Goal: Task Accomplishment & Management: Use online tool/utility

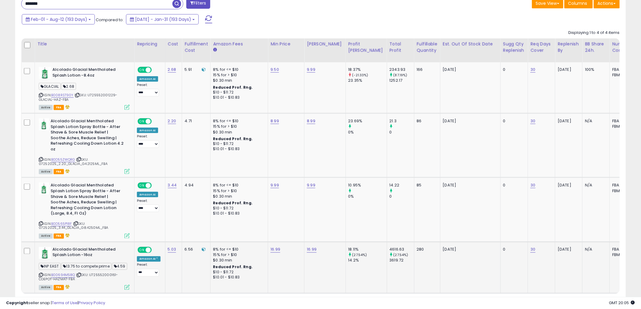
scroll to position [126, 0]
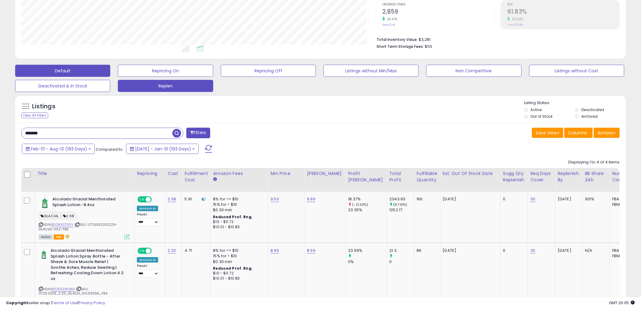
click at [197, 77] on button "Replen" at bounding box center [165, 71] width 95 height 12
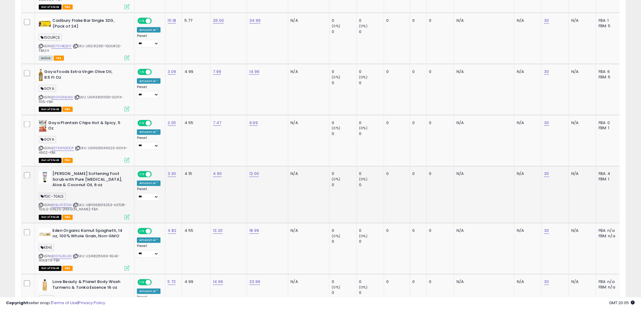
scroll to position [364, 0]
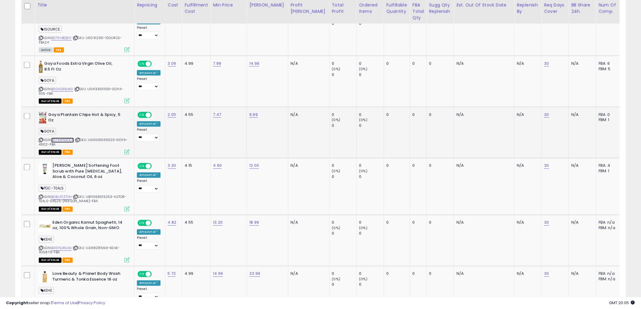
click at [63, 139] on link "B074WNXDCP" at bounding box center [62, 140] width 23 height 5
click at [59, 89] on link "B004SRXLM0" at bounding box center [62, 89] width 22 height 5
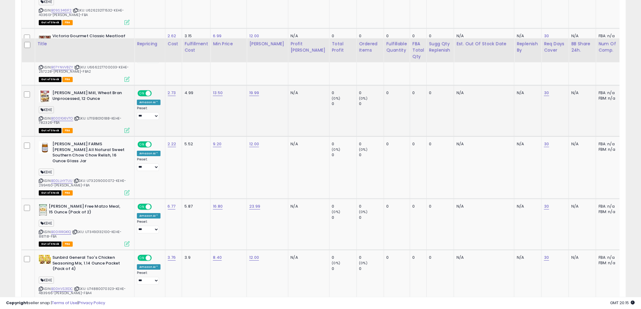
scroll to position [768, 0]
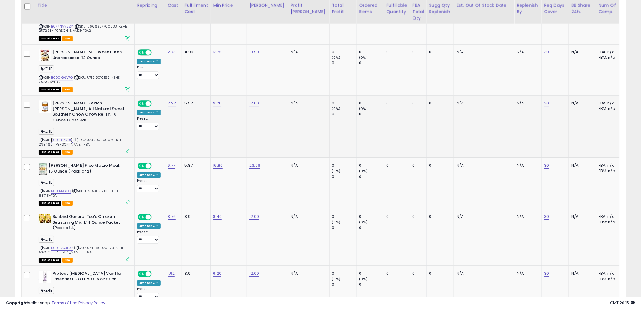
click at [62, 138] on link "B00LLHY7UU" at bounding box center [62, 140] width 22 height 5
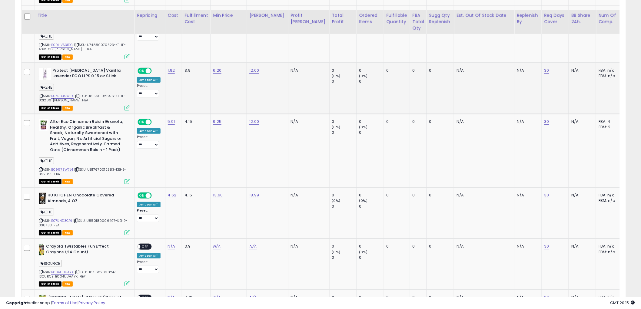
scroll to position [1004, 0]
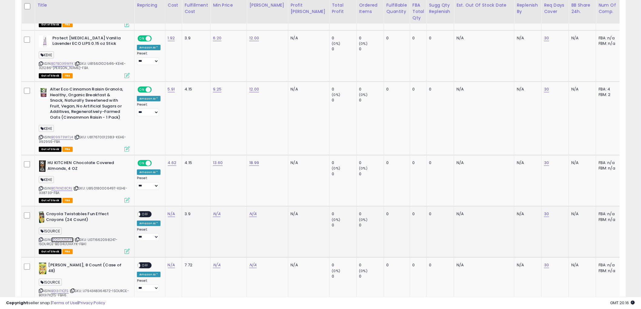
click at [69, 238] on link "B004UUHAYK" at bounding box center [62, 240] width 22 height 5
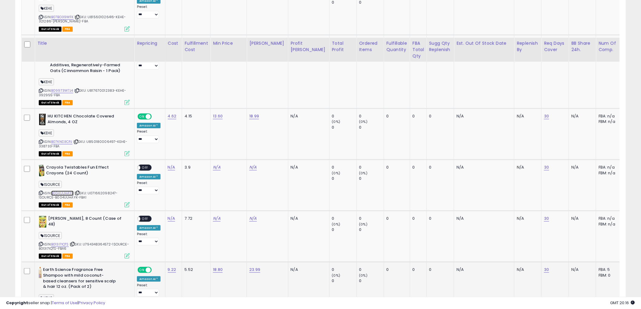
scroll to position [1105, 0]
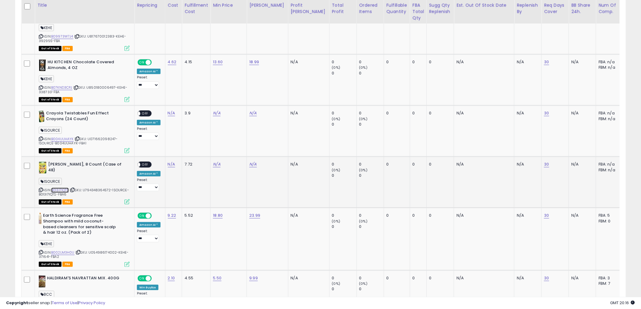
click at [64, 188] on link "B013I7IQTS" at bounding box center [60, 190] width 18 height 5
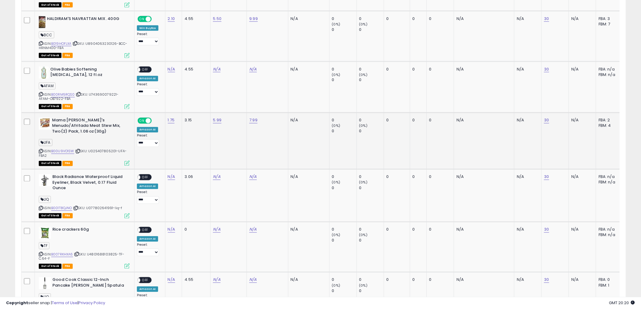
scroll to position [1421, 0]
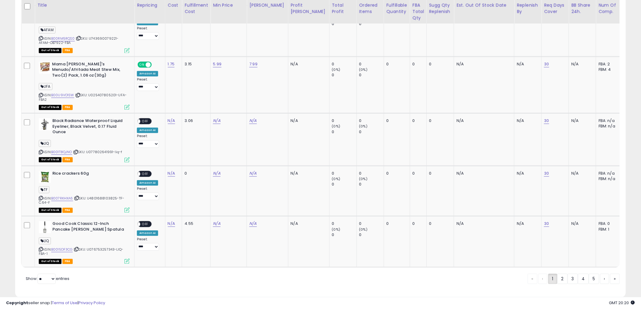
drag, startPoint x: 565, startPoint y: 268, endPoint x: 550, endPoint y: 219, distance: 51.0
click at [578, 274] on link "2" at bounding box center [583, 279] width 11 height 10
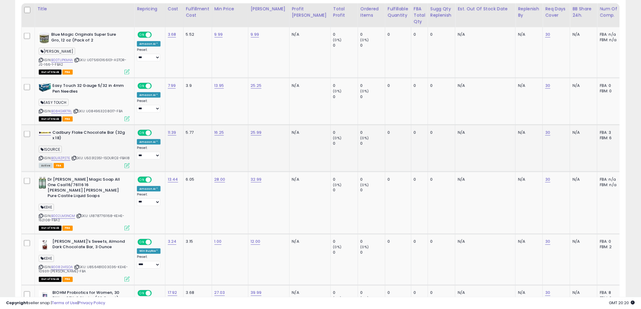
scroll to position [303, 0]
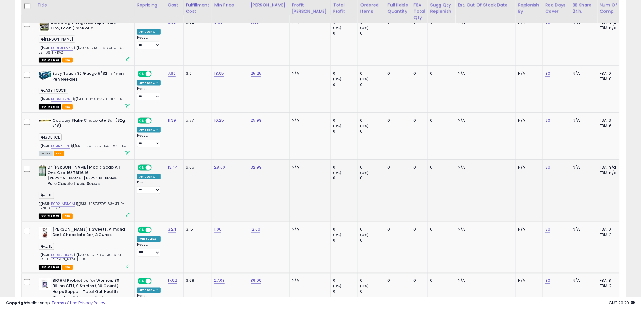
drag, startPoint x: 63, startPoint y: 198, endPoint x: 73, endPoint y: 174, distance: 26.2
click at [66, 193] on div "KEHE" at bounding box center [84, 196] width 91 height 8
click at [61, 202] on link "B002LM3NCM" at bounding box center [63, 204] width 24 height 5
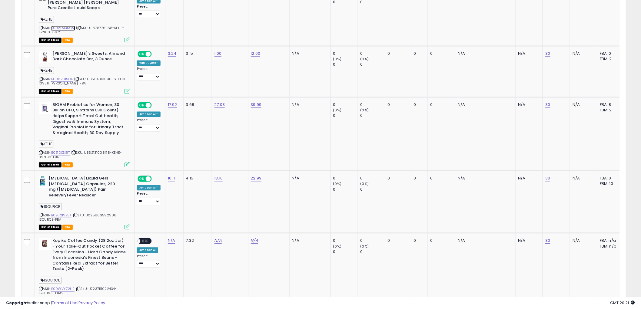
scroll to position [539, 0]
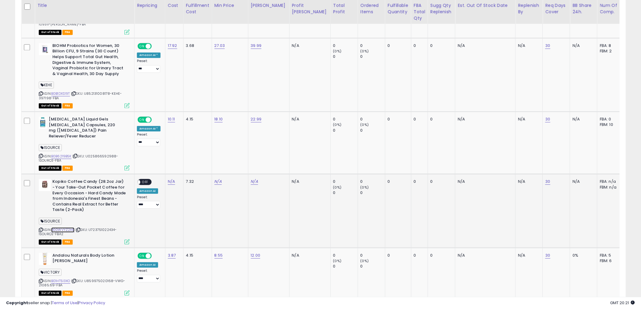
click at [69, 228] on link "B00WVYZ2HE" at bounding box center [62, 230] width 23 height 5
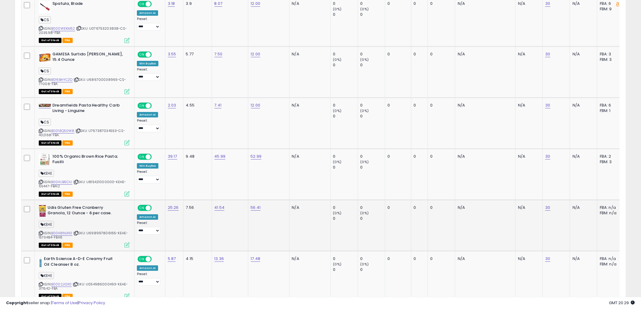
scroll to position [909, 0]
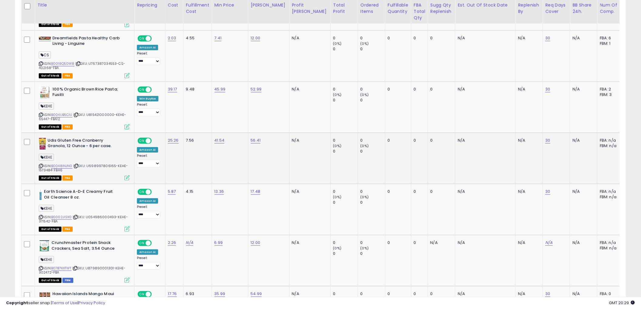
click at [63, 154] on div "KEHE" at bounding box center [84, 158] width 91 height 8
click at [64, 164] on link "B0048INJN0" at bounding box center [61, 166] width 21 height 5
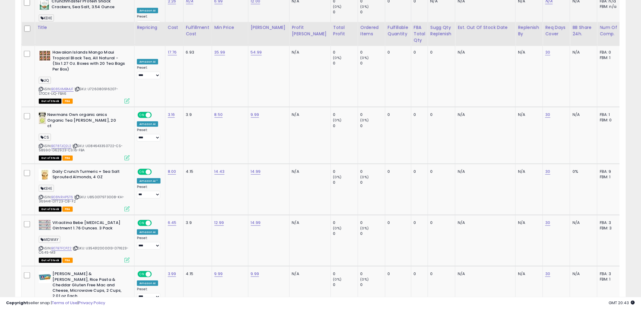
scroll to position [1178, 0]
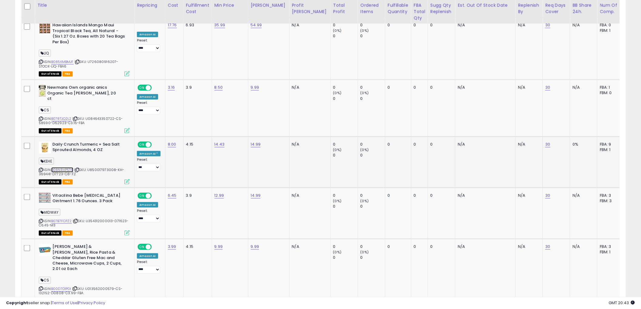
click at [67, 168] on link "B08NRHP5T6" at bounding box center [62, 170] width 22 height 5
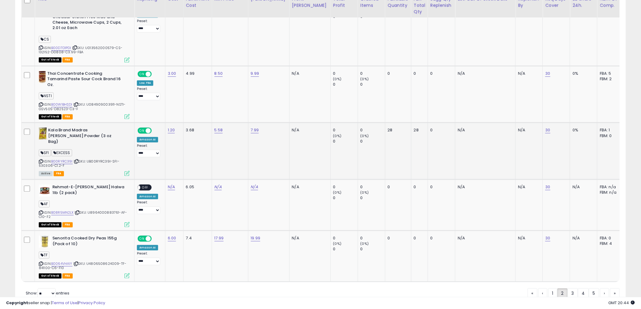
scroll to position [1422, 0]
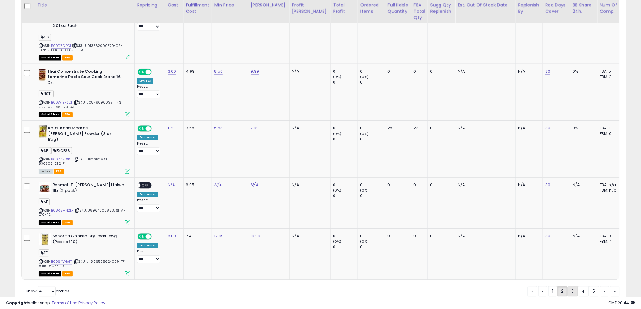
click at [589, 287] on link "3" at bounding box center [594, 292] width 10 height 10
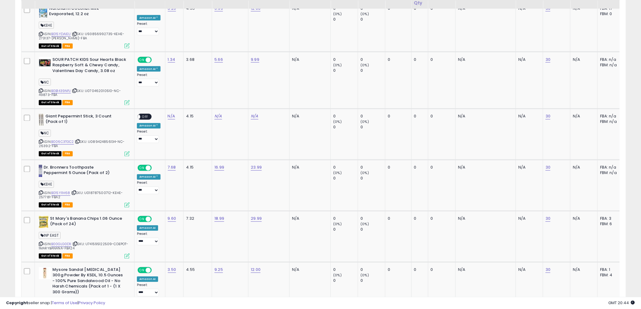
scroll to position [404, 0]
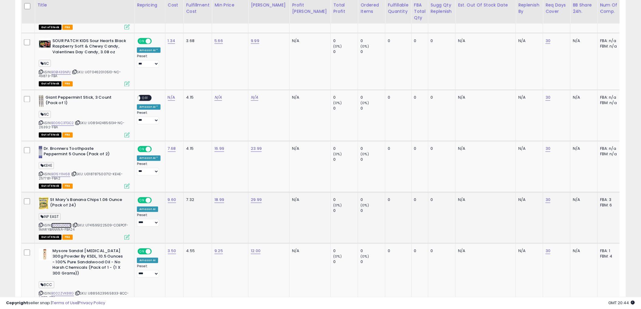
click at [62, 226] on link "B00GLG0D1I" at bounding box center [61, 225] width 20 height 5
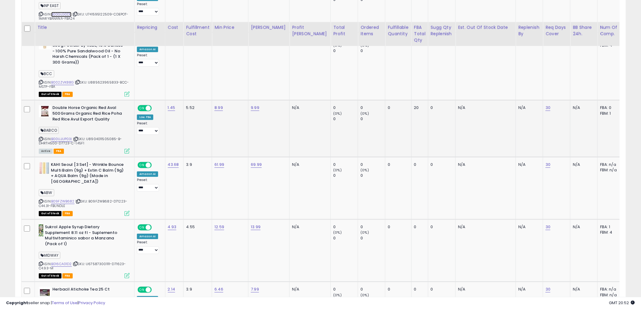
scroll to position [640, 0]
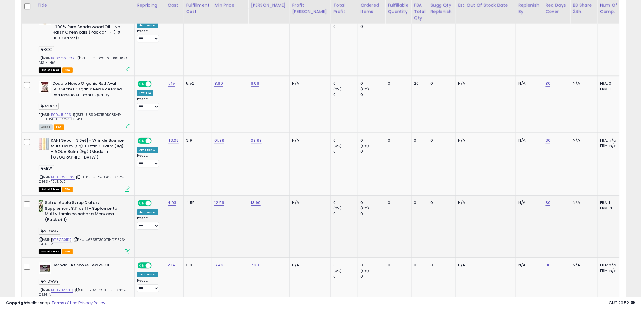
click at [64, 238] on link "B016CA01D2" at bounding box center [61, 240] width 21 height 5
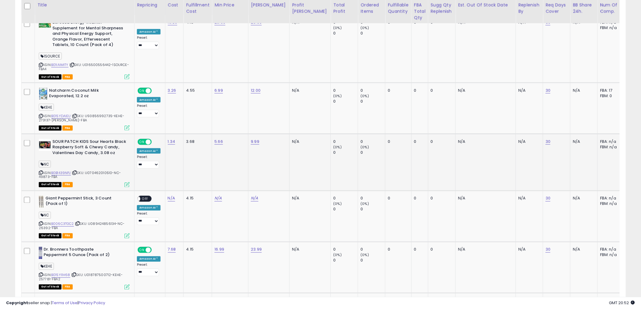
scroll to position [135, 0]
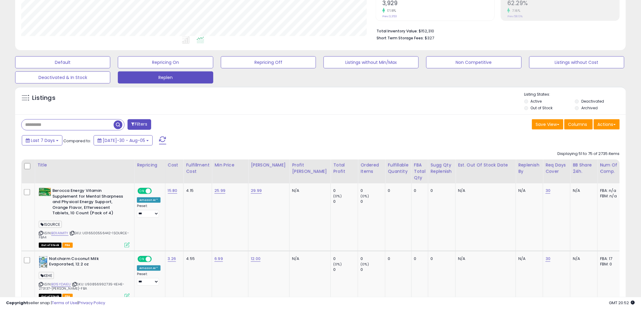
click at [118, 124] on span "button" at bounding box center [118, 125] width 9 height 9
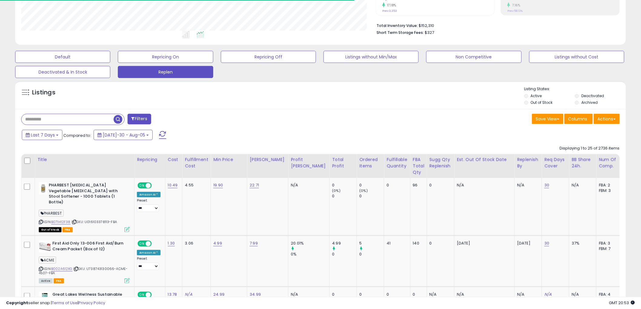
scroll to position [168, 0]
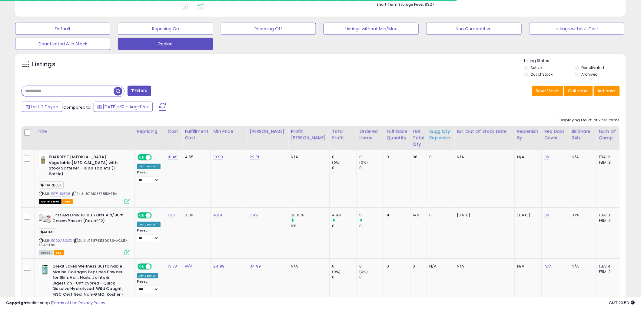
click at [430, 136] on div "Sugg Qty Replenish" at bounding box center [441, 135] width 22 height 13
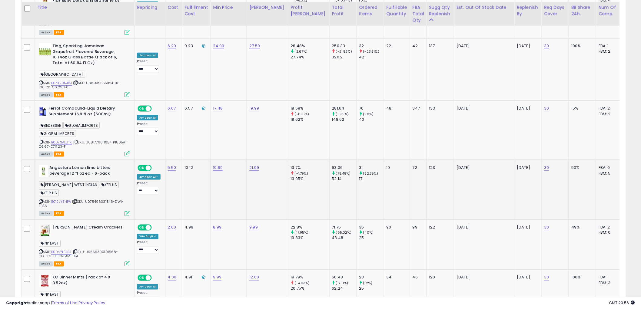
scroll to position [1212, 0]
